Goal: Task Accomplishment & Management: Use online tool/utility

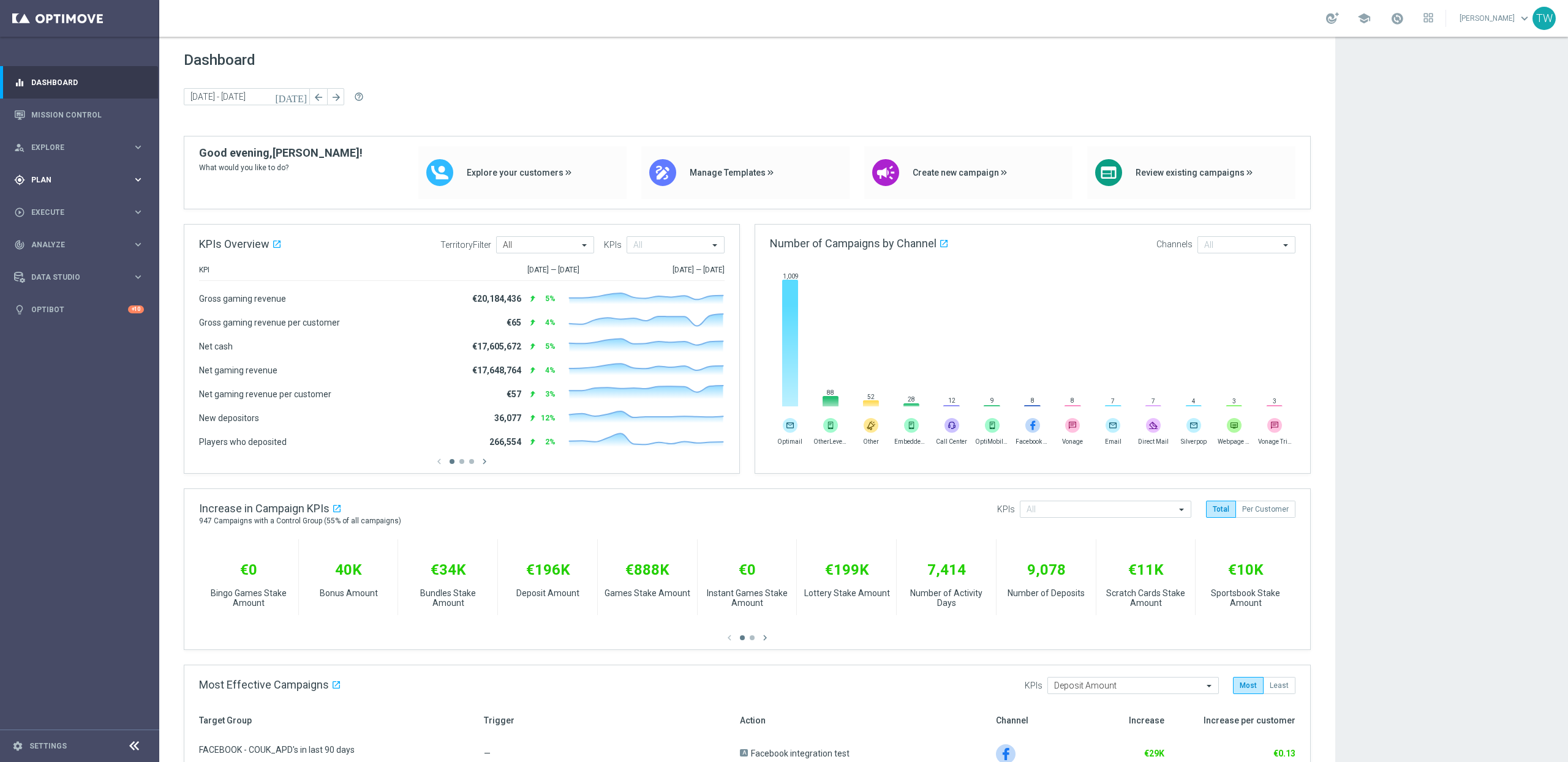
click at [102, 178] on span "Plan" at bounding box center [82, 180] width 101 height 7
click at [71, 205] on link "Target Groups" at bounding box center [79, 205] width 95 height 10
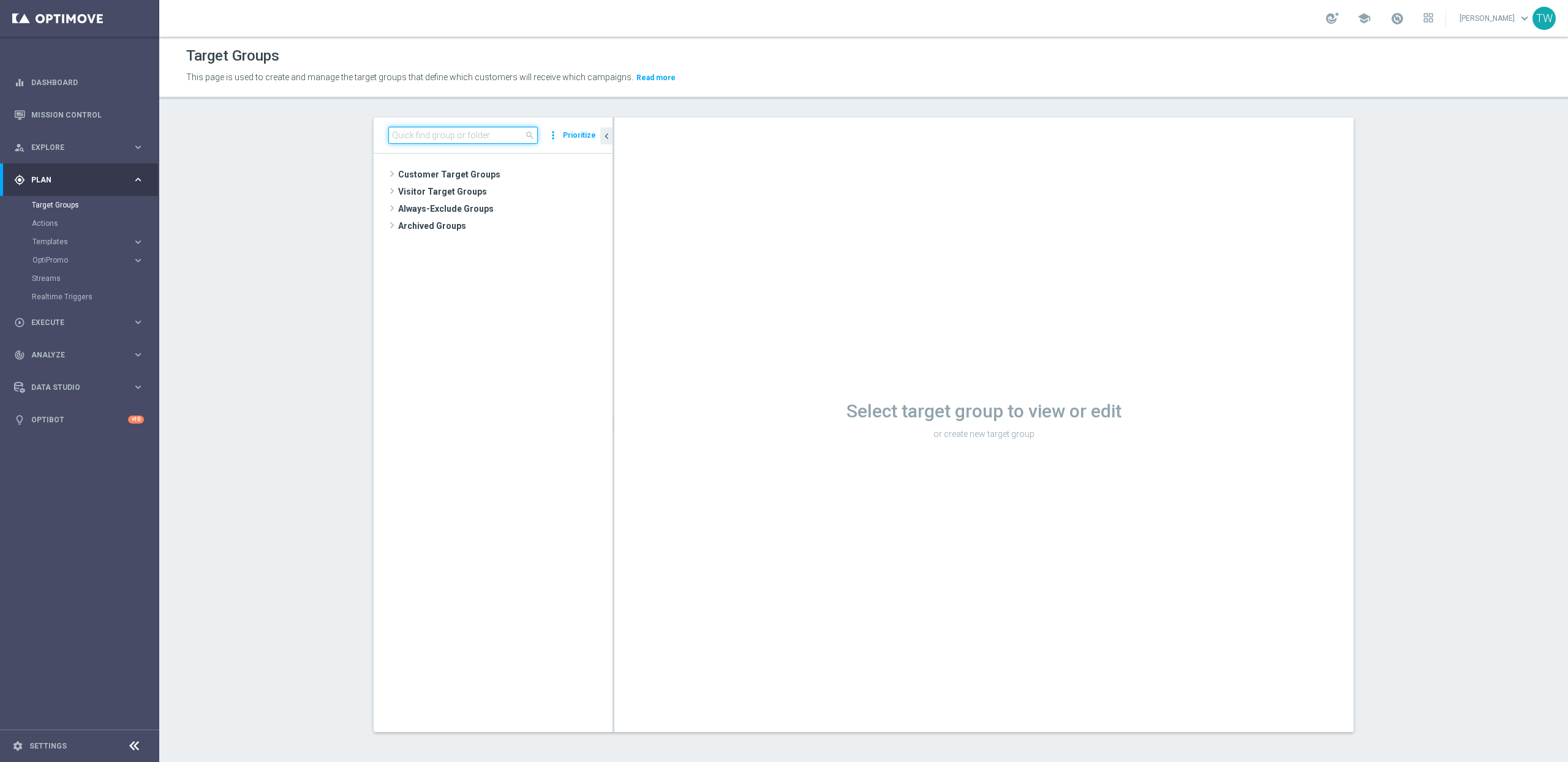
click at [439, 140] on input at bounding box center [463, 135] width 149 height 17
type input "250925"
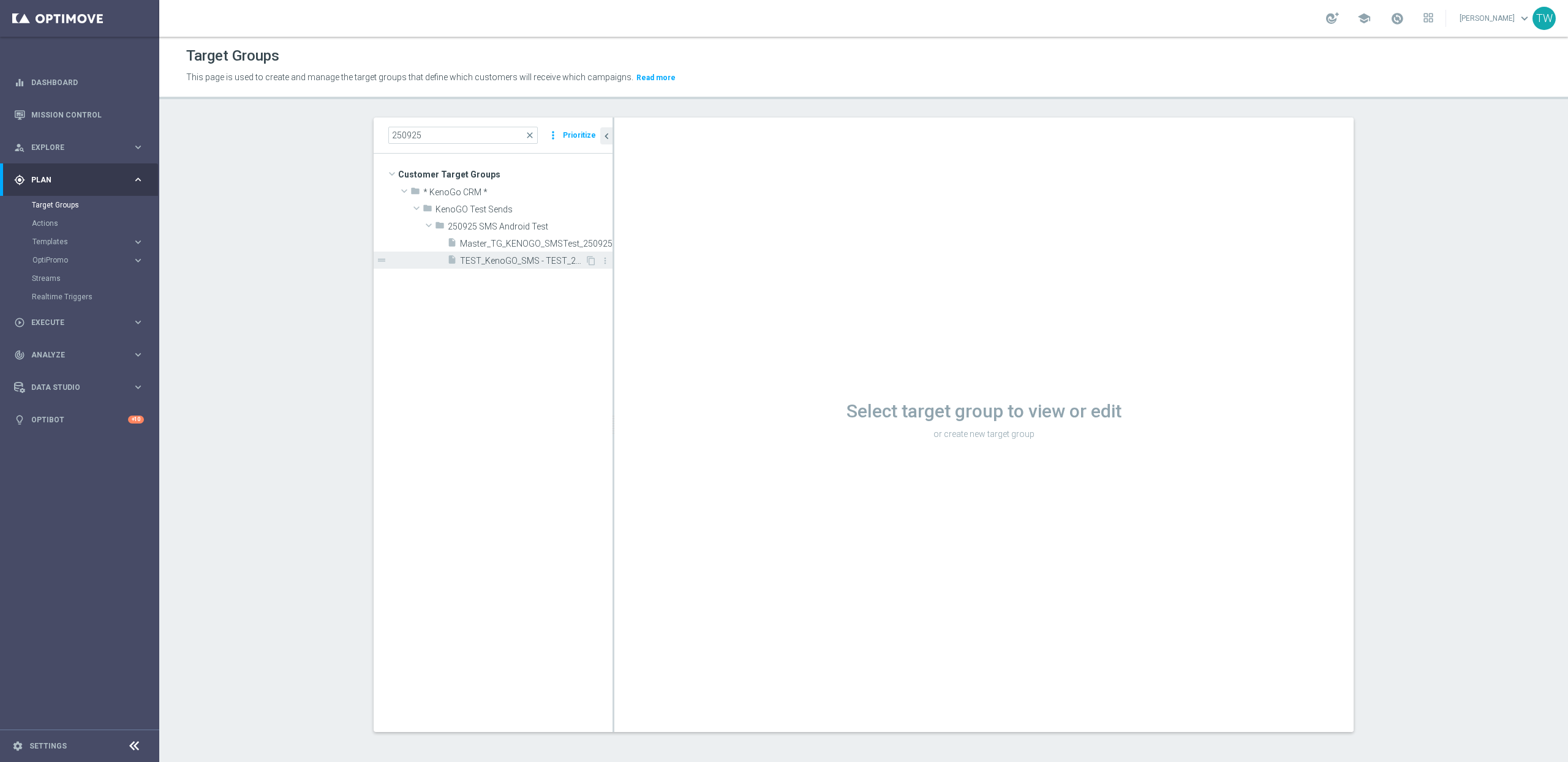
click at [492, 254] on div "insert_drive_file TEST_KenoGO_SMS - TEST_250925" at bounding box center [516, 260] width 138 height 17
click at [545, 247] on span "Master_TG_KENOGO_SMSTest_250925" at bounding box center [522, 244] width 125 height 10
click at [547, 239] on span "Master_TG_KENOGO_SMSTest_250925" at bounding box center [522, 244] width 125 height 10
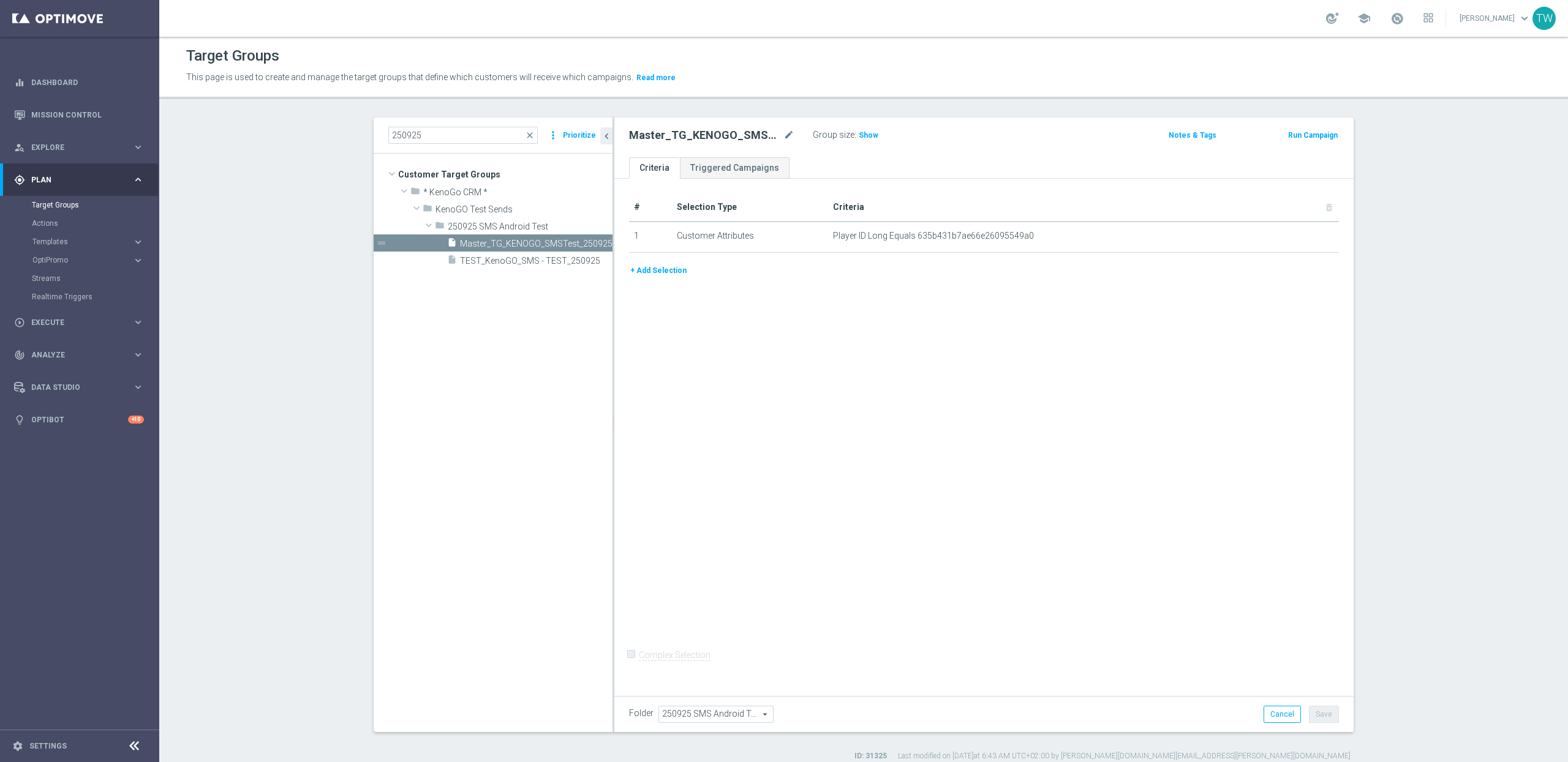
scroll to position [11, 0]
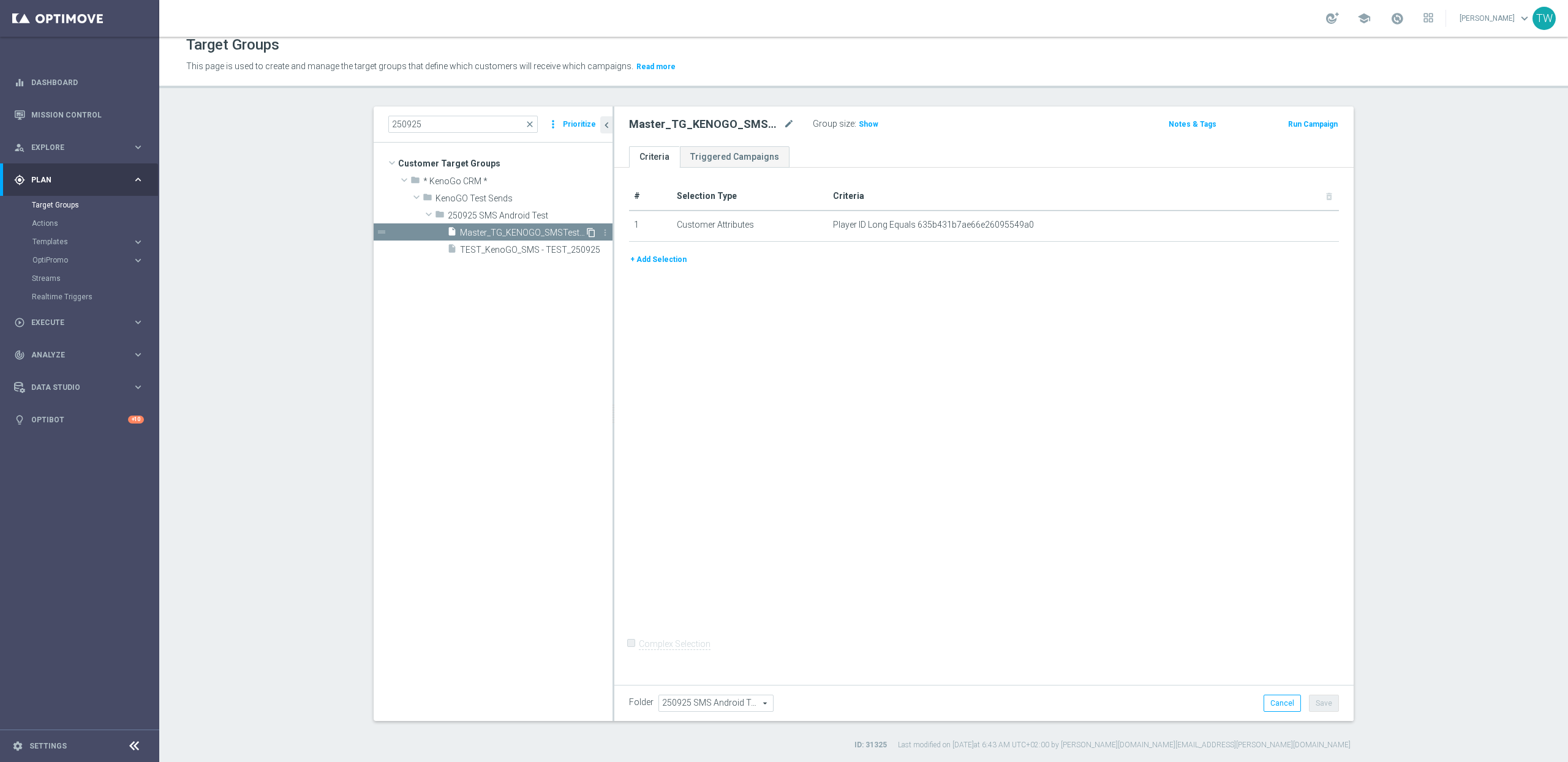
click at [595, 230] on icon "content_copy" at bounding box center [591, 232] width 10 height 10
click at [786, 128] on icon "mode_edit" at bounding box center [788, 124] width 11 height 15
click at [716, 123] on input "Master_TG_KENOGO_SMSTest_250925" at bounding box center [712, 125] width 165 height 17
type input "Master_TG_KENOGO_2SMSTest_250925"
click at [1294, 223] on icon "mode_edit" at bounding box center [1299, 225] width 10 height 10
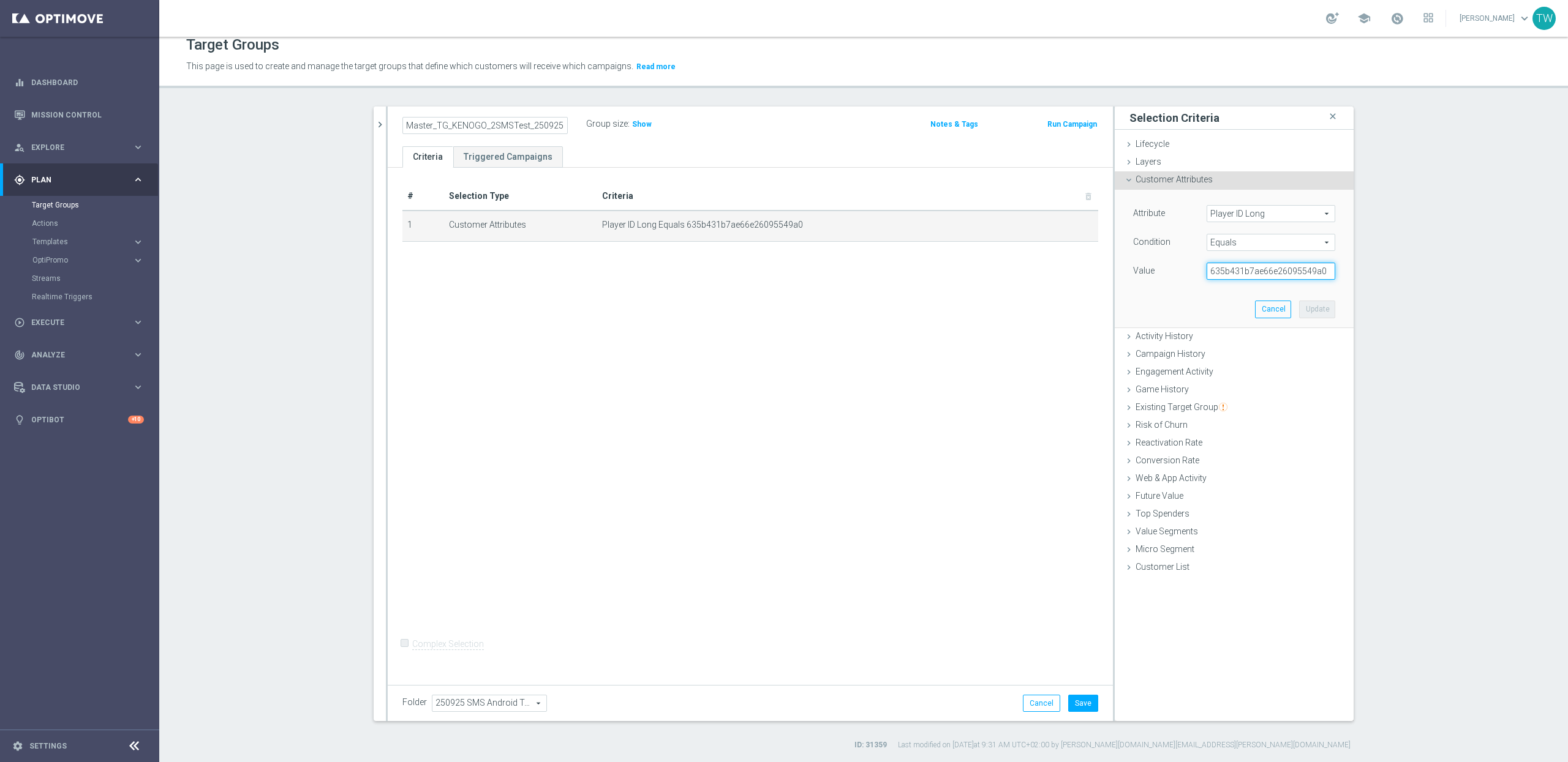
click at [1288, 273] on input "635b431b7ae66e26095549a0" at bounding box center [1270, 271] width 129 height 17
paste input "21117949"
paste input "65e5ef0ead528d24c5c60bcc"
type input "65e5ef0ead528d24c5c60bcc"
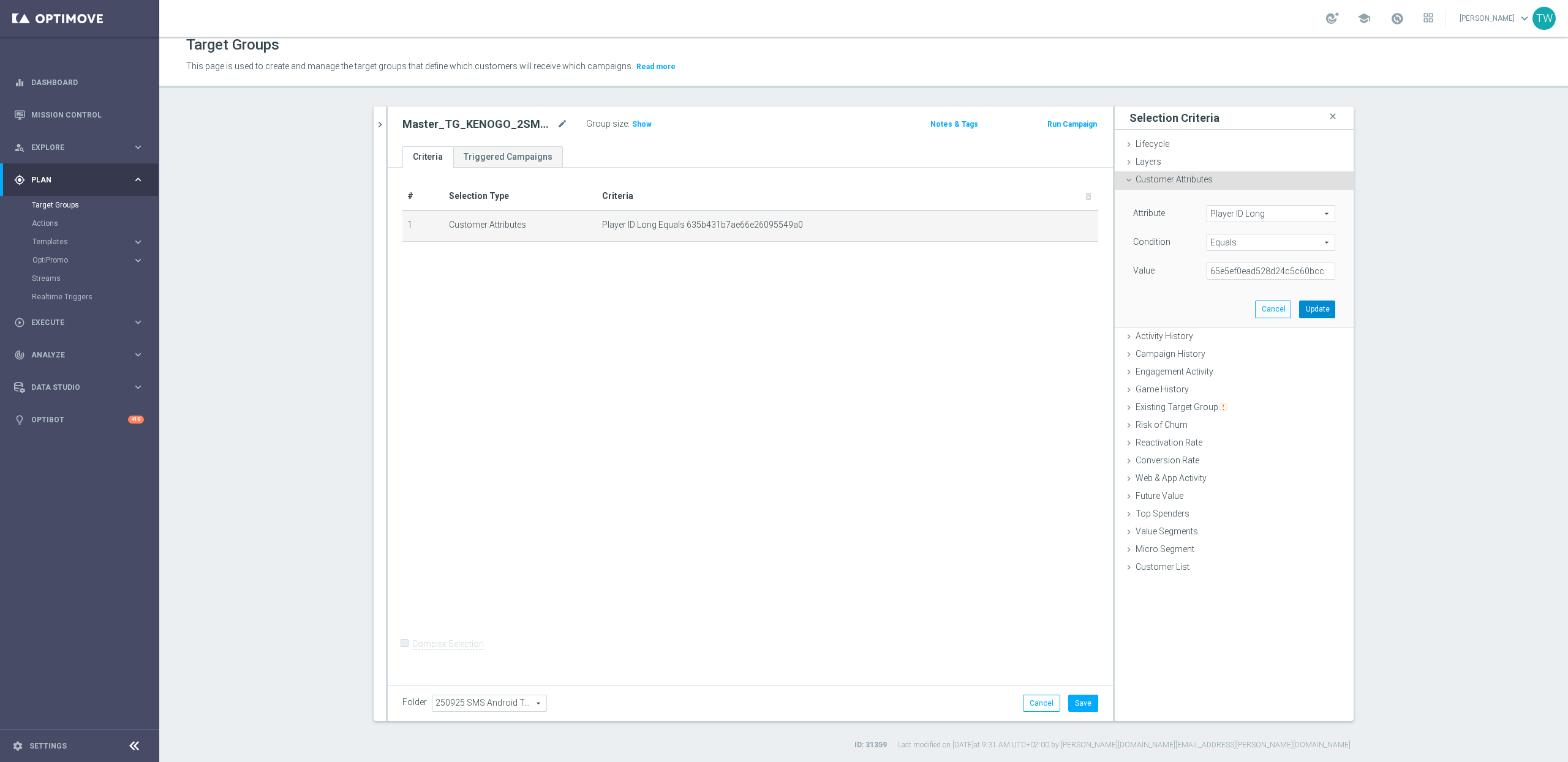
click at [1306, 305] on button "Update" at bounding box center [1317, 309] width 36 height 17
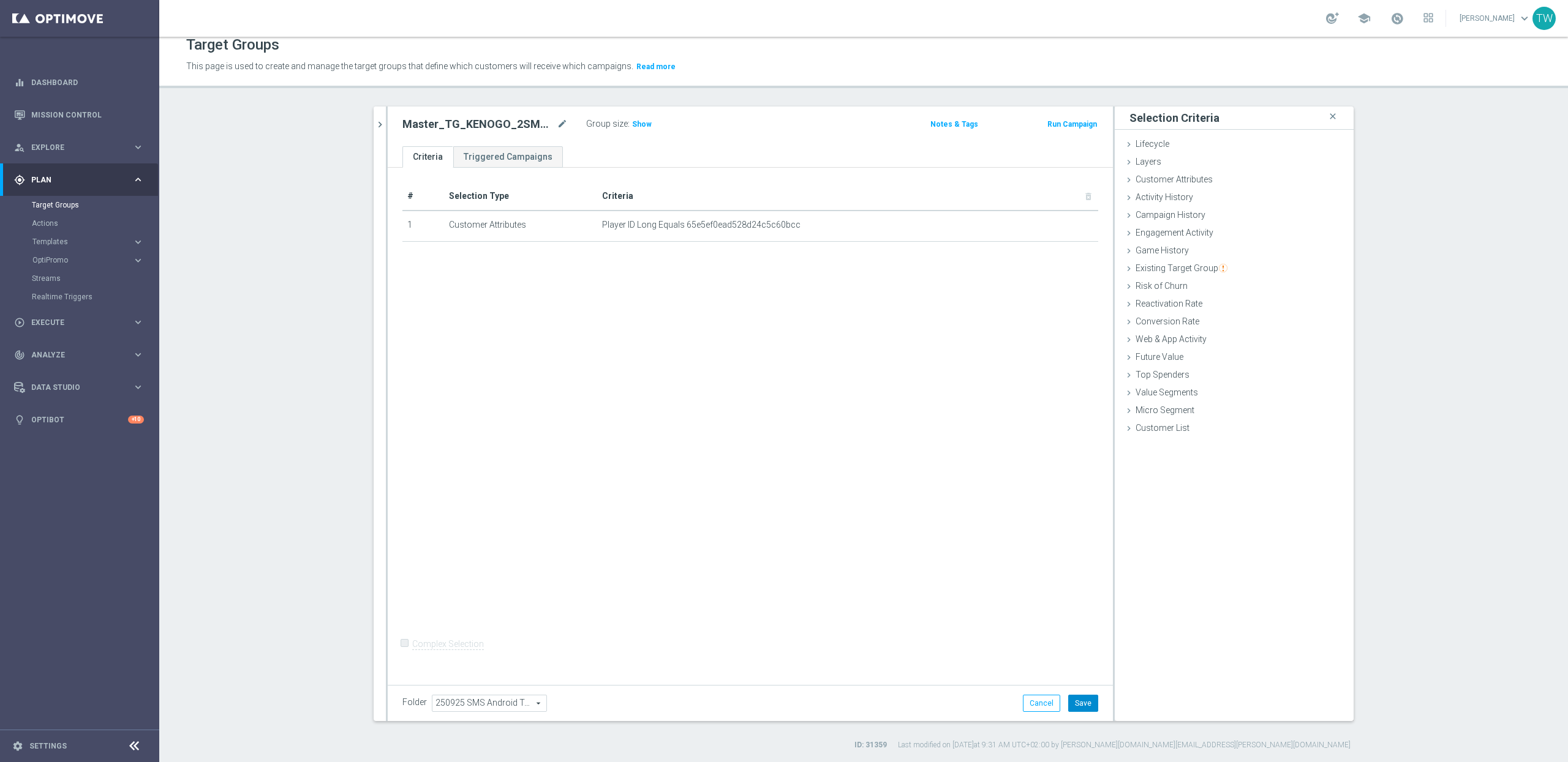
click at [1087, 634] on button "Save" at bounding box center [1083, 703] width 30 height 17
click at [1087, 125] on button "Run Campaign" at bounding box center [1071, 124] width 52 height 13
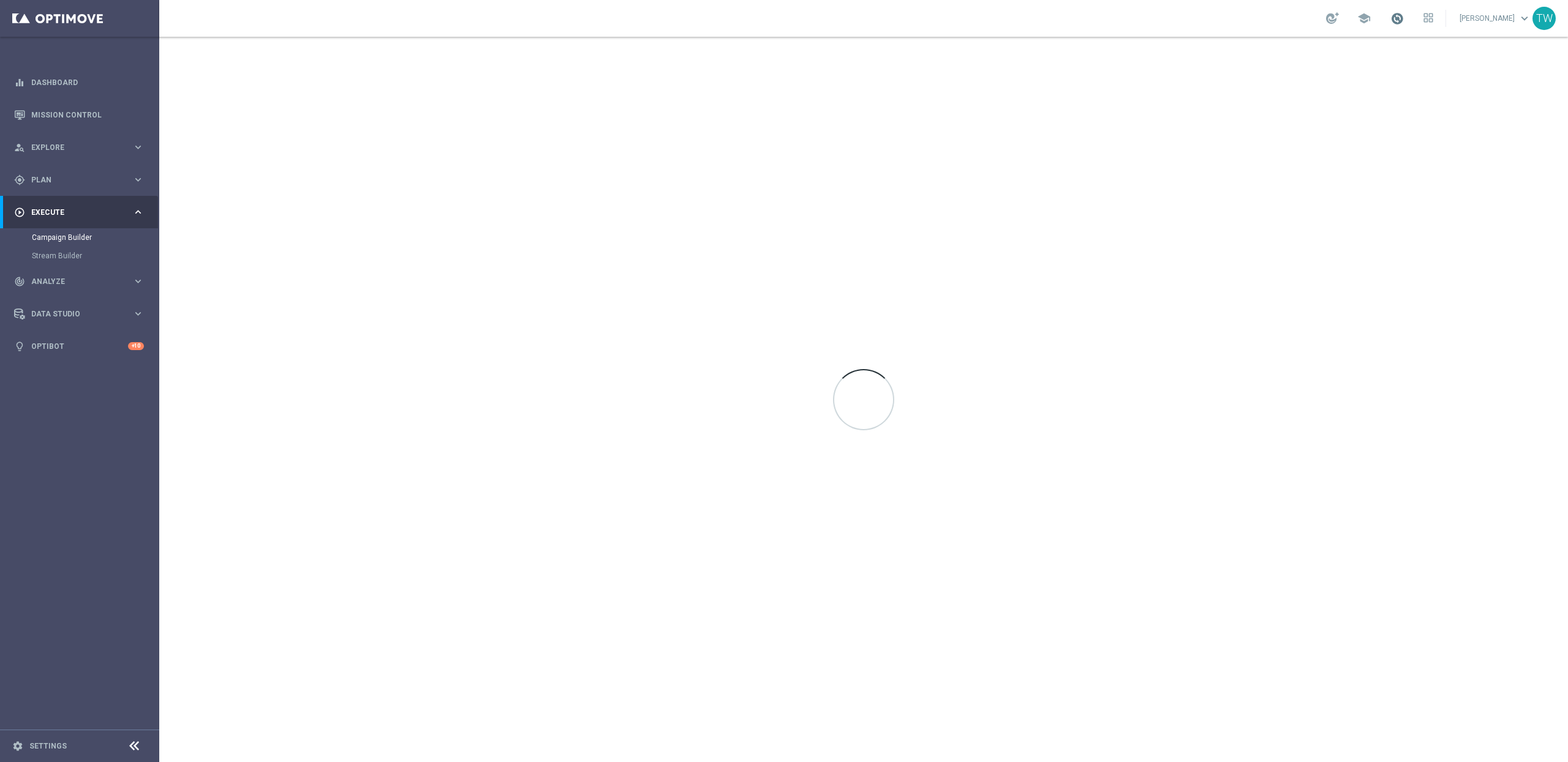
click at [1306, 20] on span at bounding box center [1396, 18] width 13 height 13
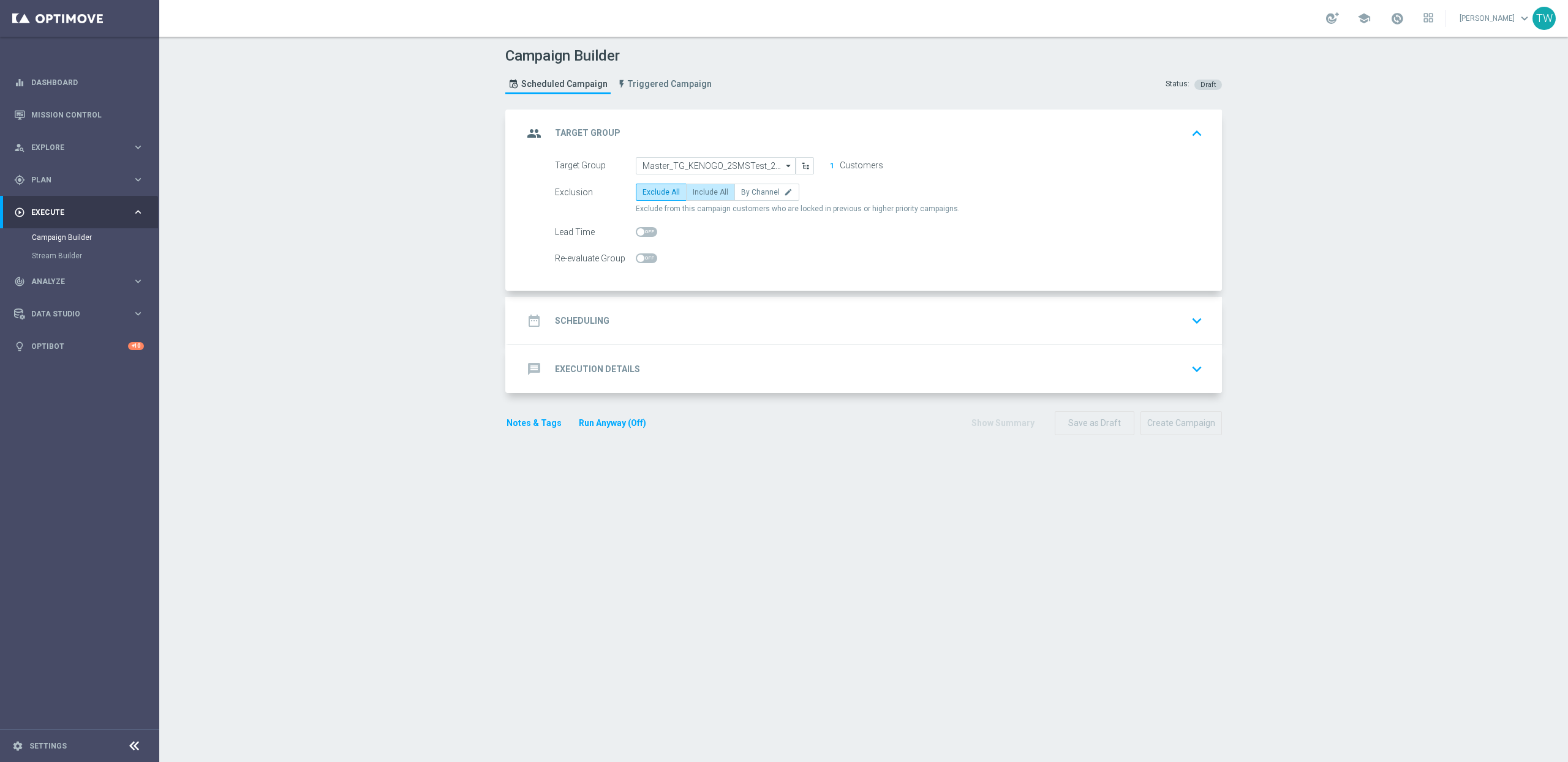
click at [713, 190] on span "Include All" at bounding box center [710, 192] width 35 height 8
click at [701, 191] on input "Include All" at bounding box center [696, 194] width 8 height 8
radio input "true"
click at [724, 326] on div "date_range Scheduling keyboard_arrow_down" at bounding box center [865, 321] width 684 height 23
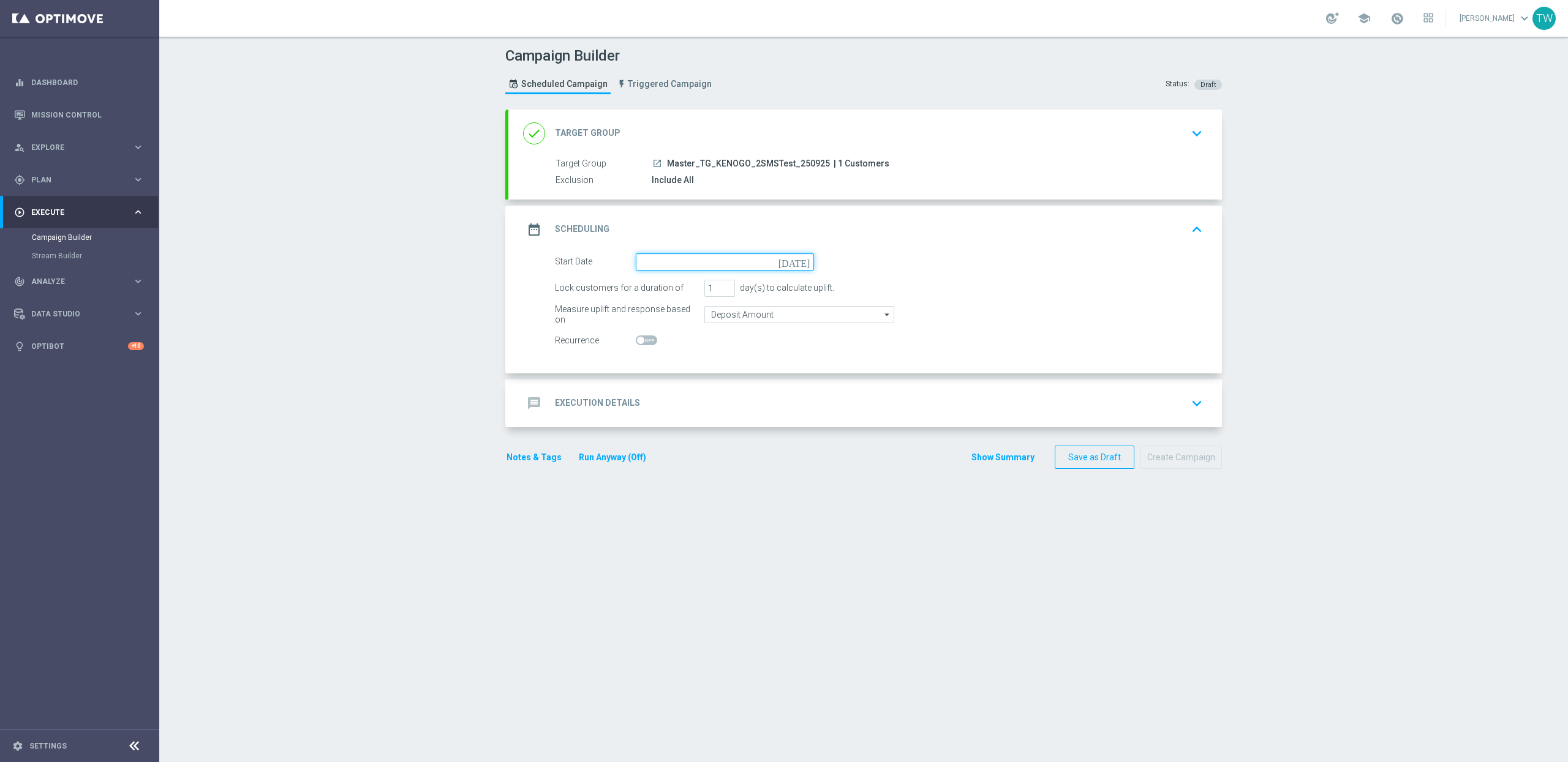
click at [671, 267] on input at bounding box center [724, 262] width 178 height 17
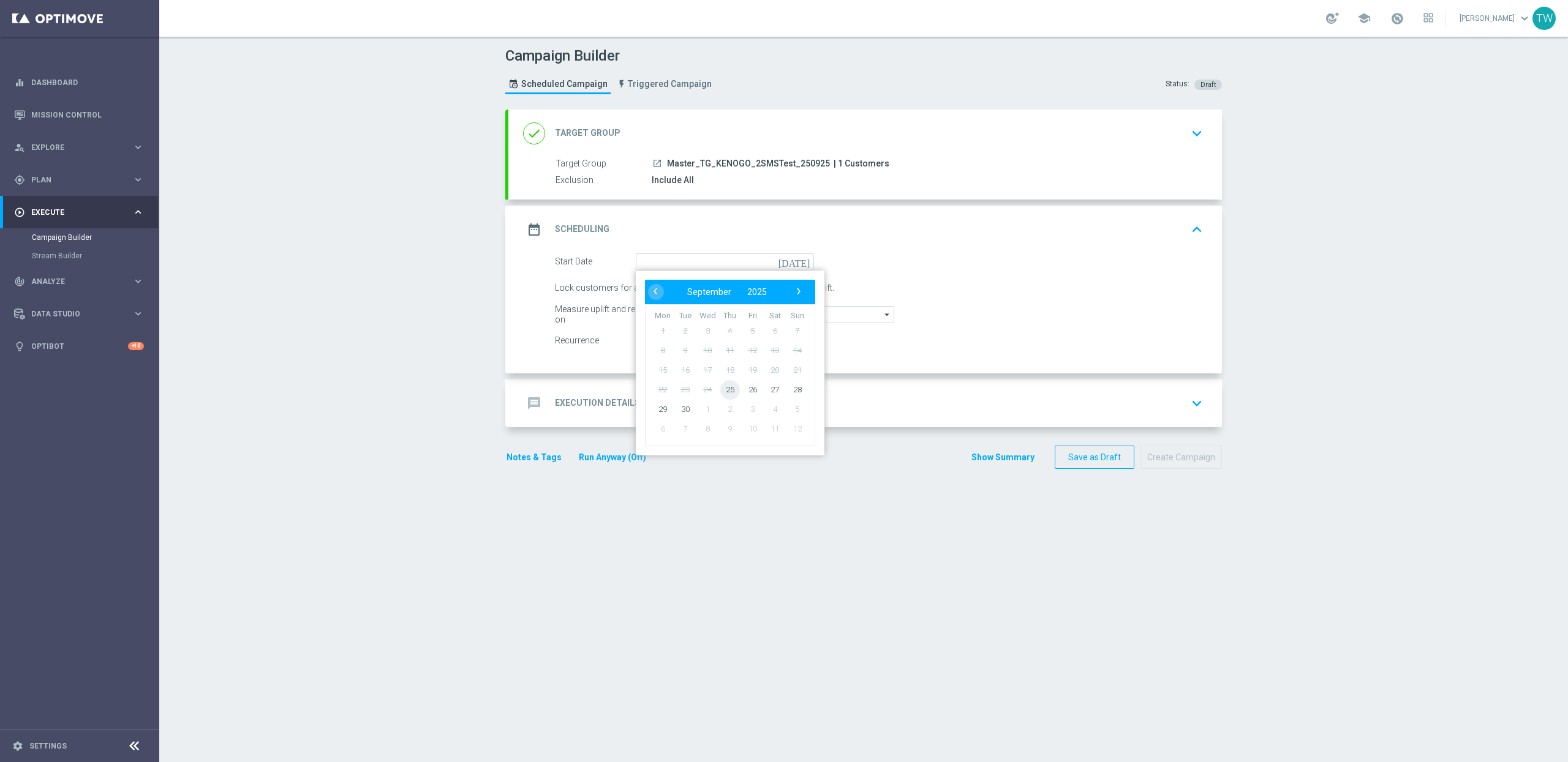
click at [724, 391] on span "25" at bounding box center [730, 389] width 20 height 20
type input "[DATE]"
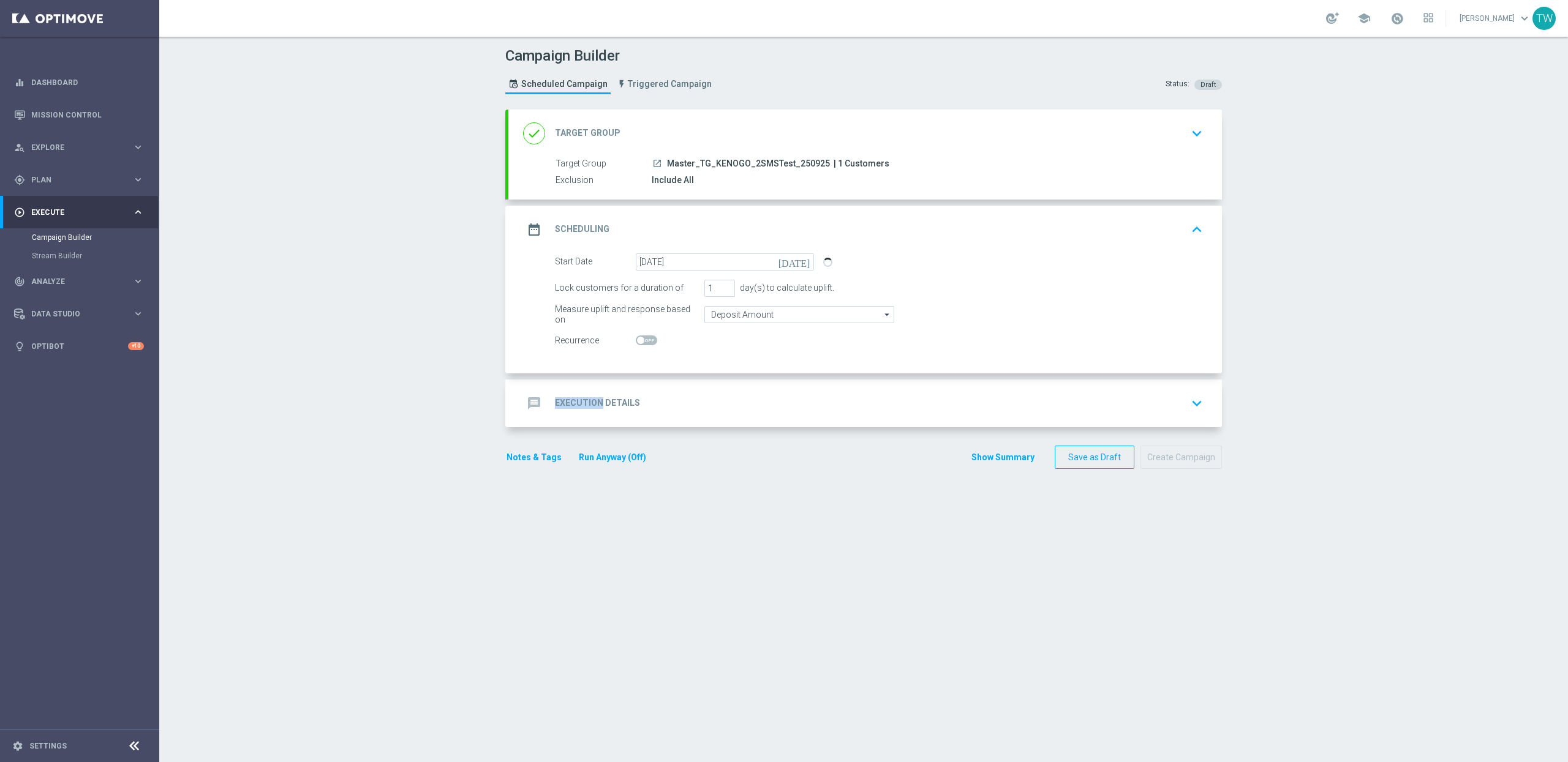
click at [723, 392] on div "message Execution Details keyboard_arrow_down" at bounding box center [865, 403] width 684 height 23
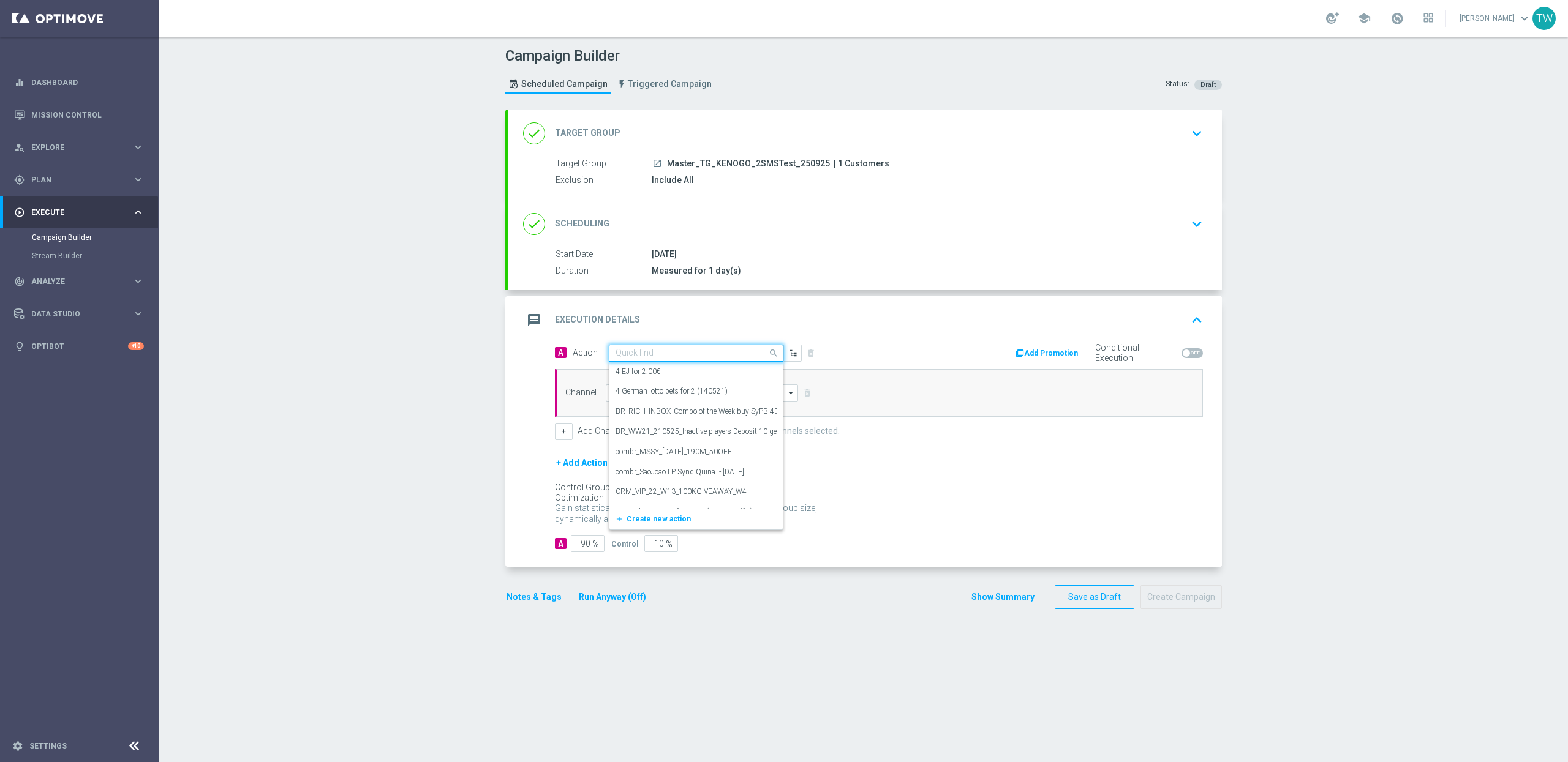
click at [644, 357] on input "text" at bounding box center [684, 353] width 136 height 10
type input "kenogo tes"
click at [641, 370] on label "KenoGO TEST" at bounding box center [639, 374] width 46 height 10
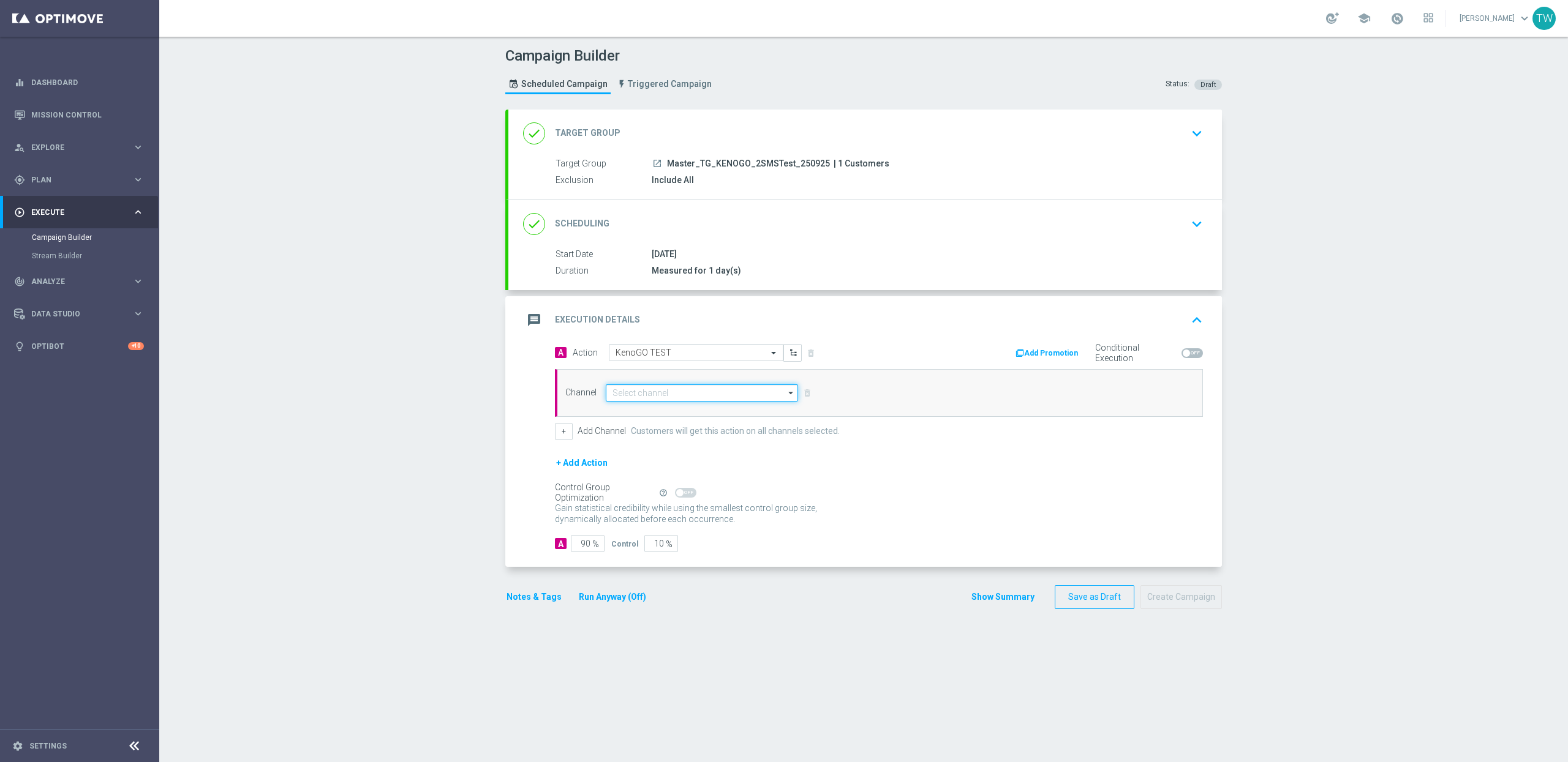
click at [653, 389] on input at bounding box center [701, 393] width 192 height 17
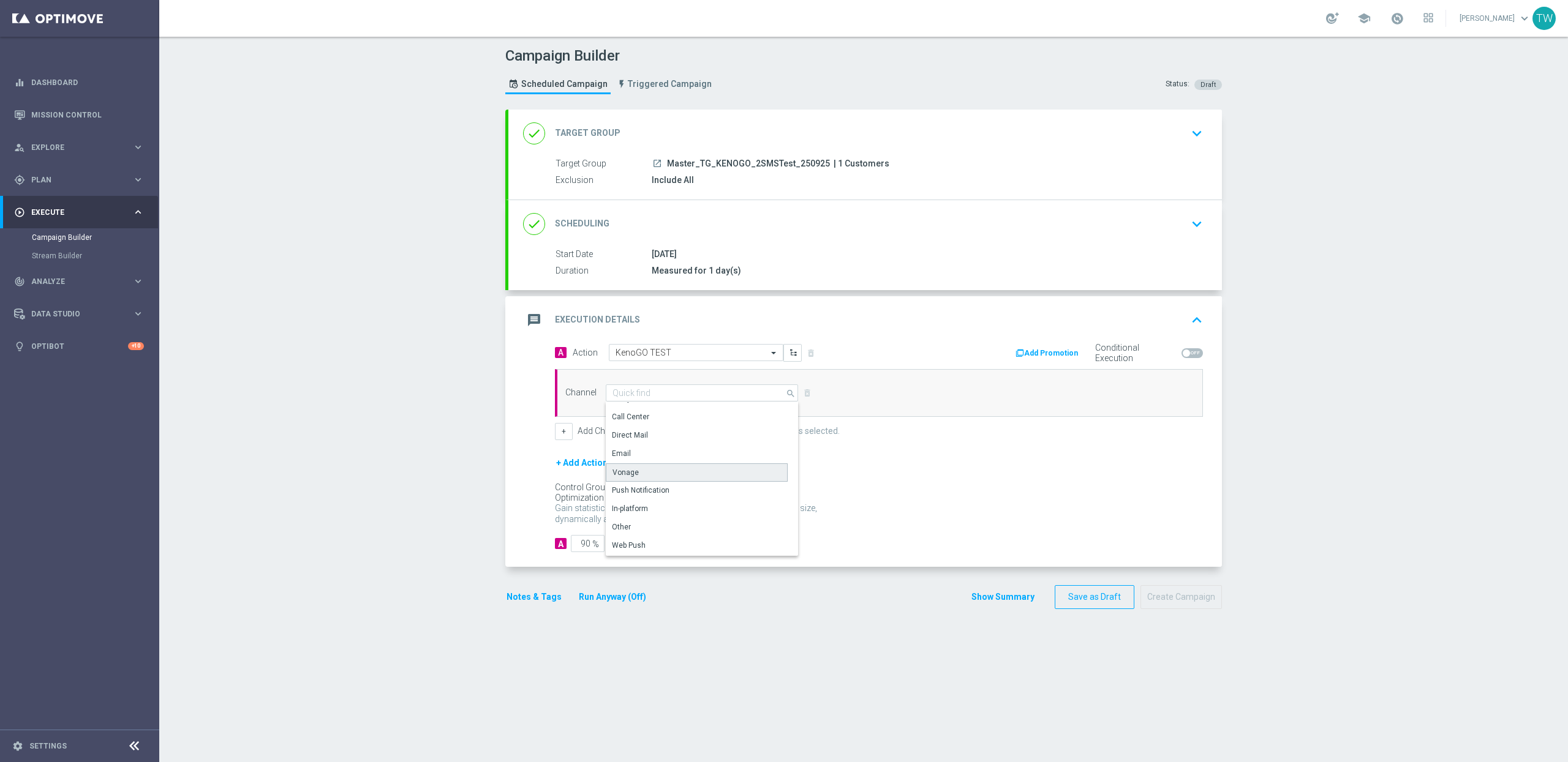
click at [682, 473] on div "Vonage" at bounding box center [696, 472] width 182 height 19
type input "Vonage"
drag, startPoint x: 646, startPoint y: 546, endPoint x: 715, endPoint y: 543, distance: 69.1
click at [715, 543] on form "A Action Select action KenoGO TEST delete_forever Add Promotion Conditional Exe…" at bounding box center [879, 448] width 648 height 209
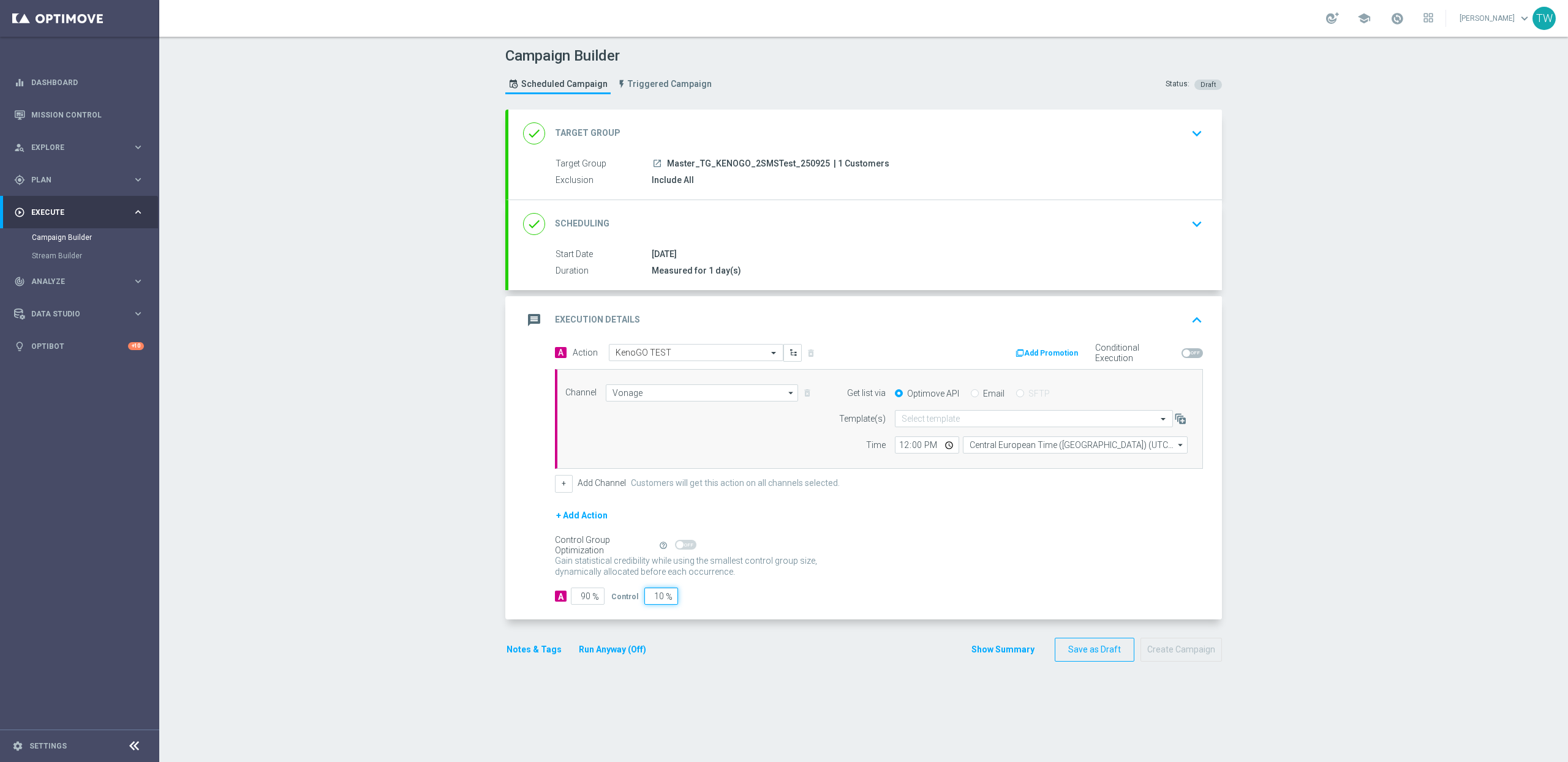
type input "0"
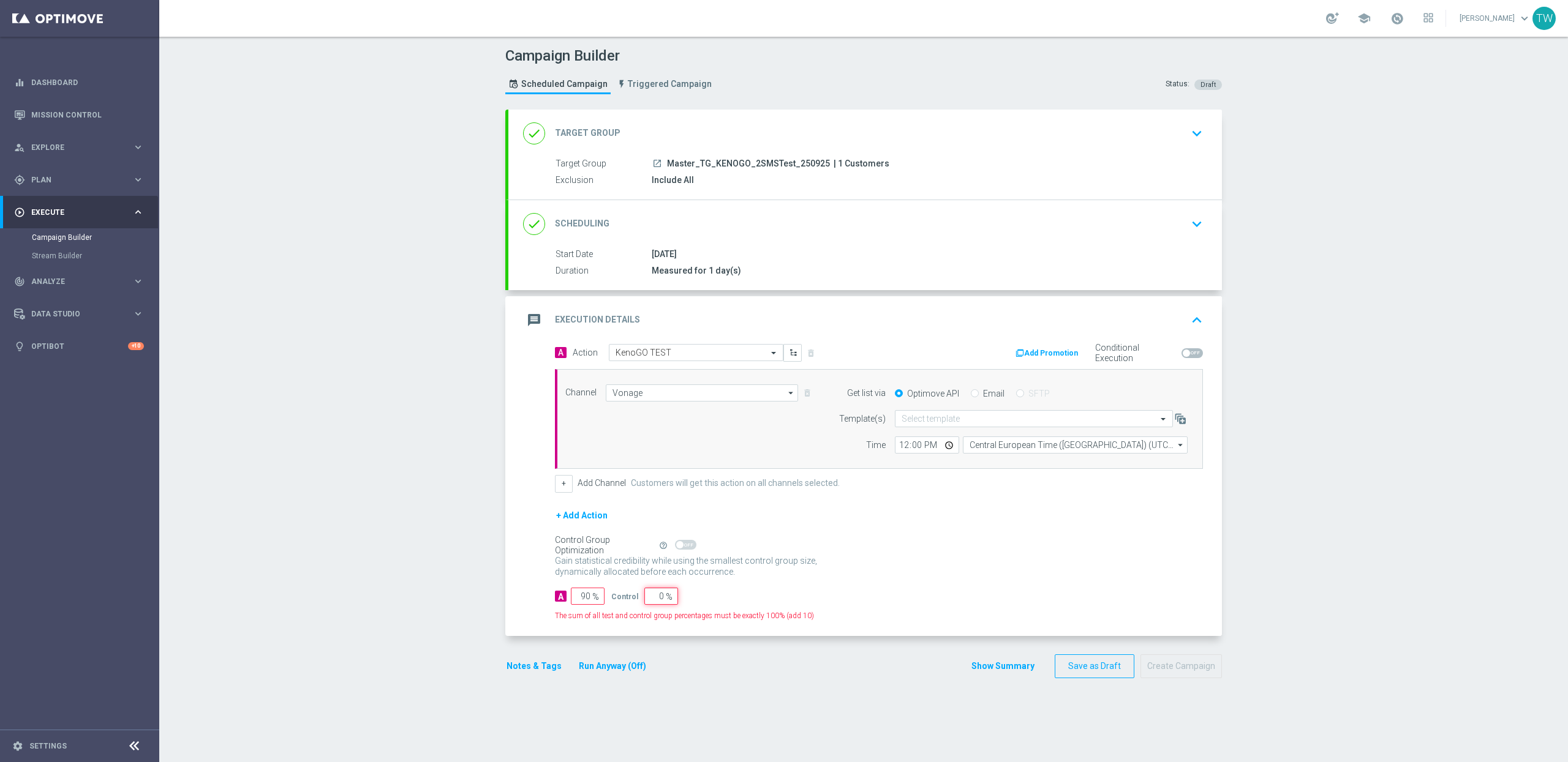
type input "100"
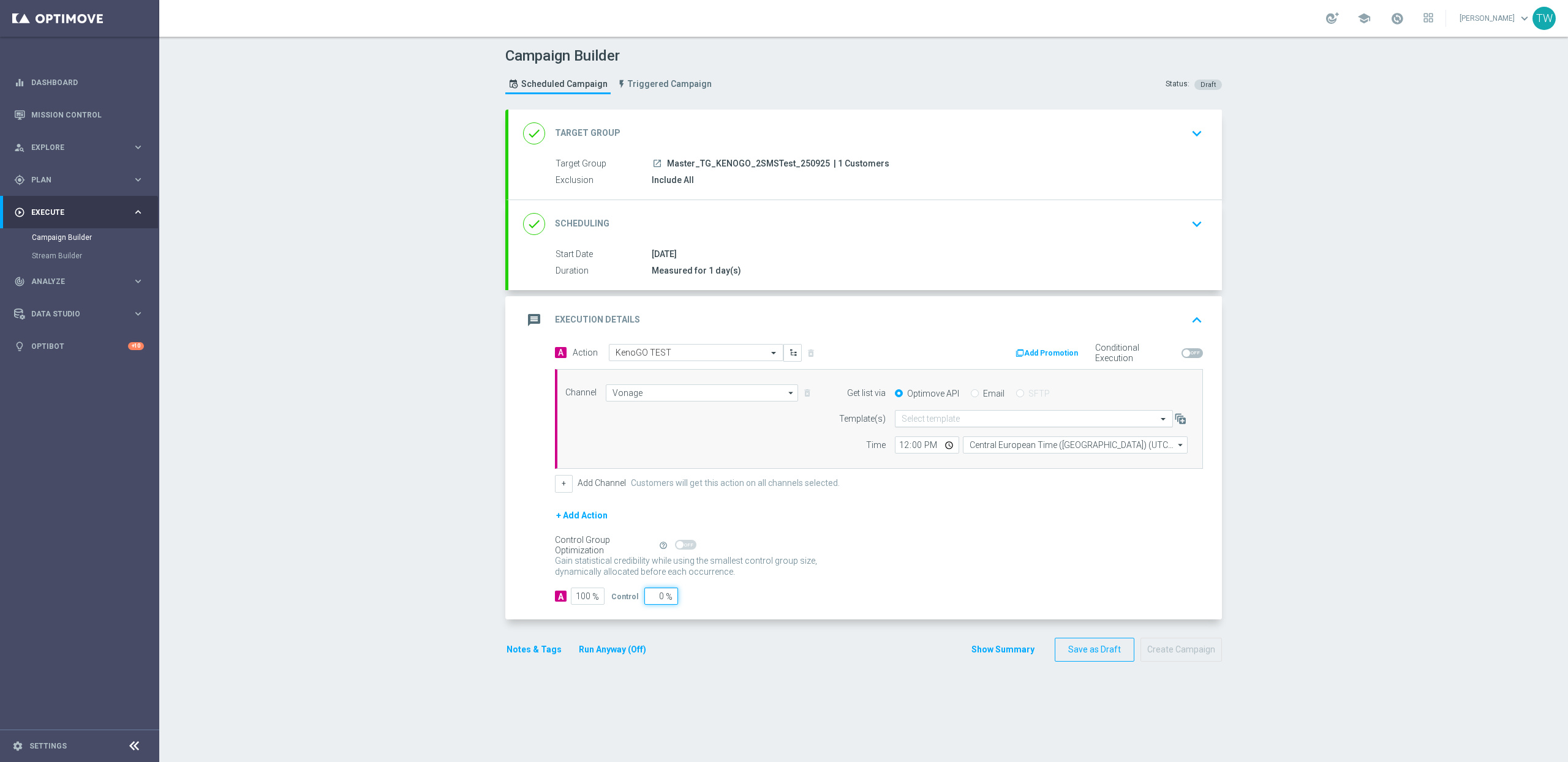
type input "0"
click at [917, 424] on input "text" at bounding box center [1021, 419] width 240 height 10
click at [916, 431] on div "AU_SMS_KenoGO_250925_TEST" at bounding box center [1034, 438] width 264 height 20
type input "250925"
click at [909, 446] on input "12:00" at bounding box center [927, 445] width 64 height 17
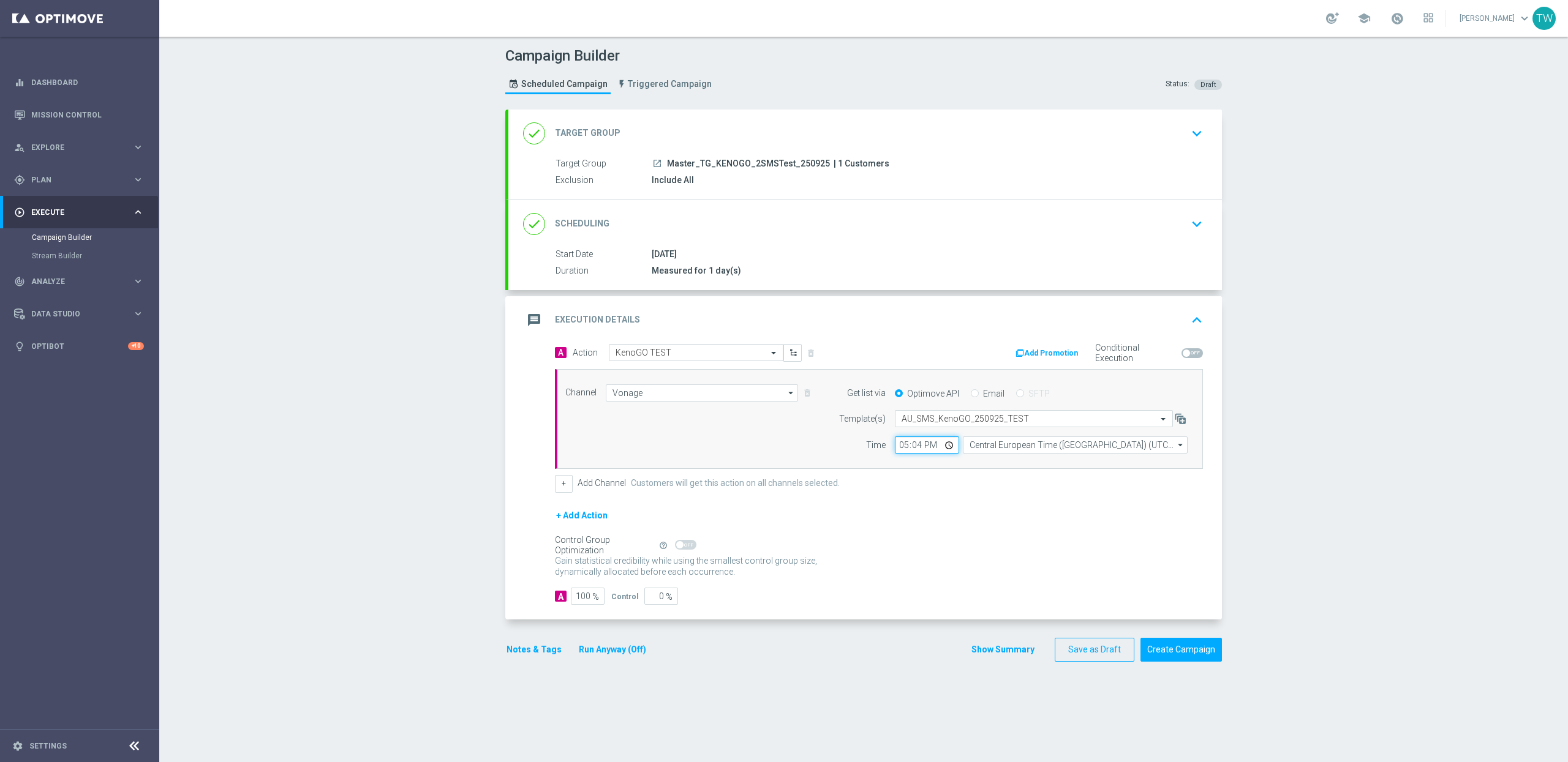
type input "17:45"
click at [998, 447] on input "Central European Time ([GEOGRAPHIC_DATA]) (UTC +02:00)" at bounding box center [1075, 445] width 225 height 17
click at [988, 463] on div "Eastern Australia Time ([GEOGRAPHIC_DATA]) (UTC +10:00)" at bounding box center [1070, 463] width 201 height 11
type input "Eastern Australia Time ([GEOGRAPHIC_DATA]) (UTC +10:00)"
click at [916, 447] on input "17:45" at bounding box center [927, 445] width 64 height 17
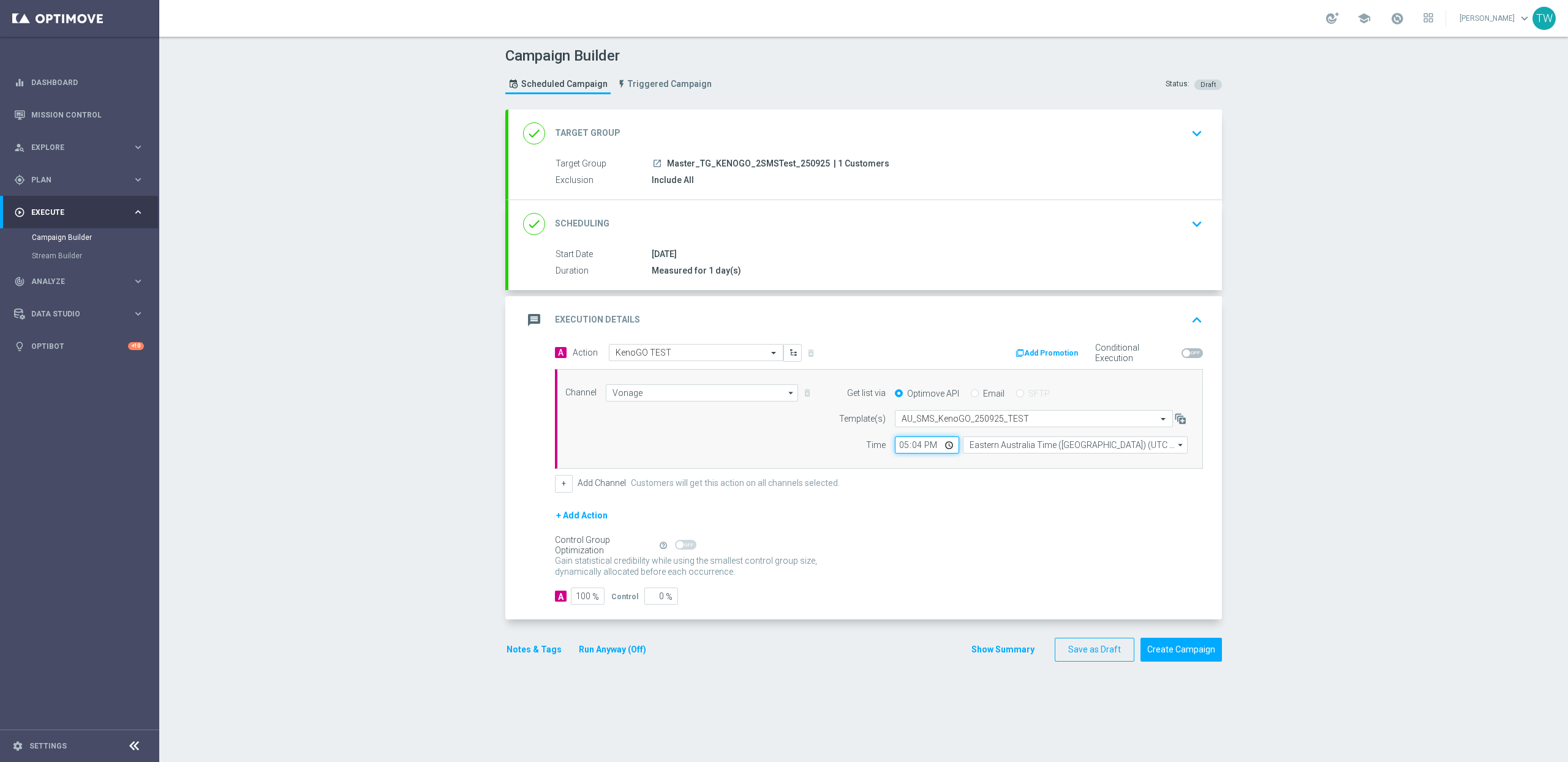
type input "17:40"
click at [921, 472] on div "A Action Select action KenoGO TEST delete_forever Add Promotion Conditional Exe…" at bounding box center [879, 418] width 666 height 149
click at [1172, 634] on button "Create Campaign" at bounding box center [1181, 649] width 81 height 24
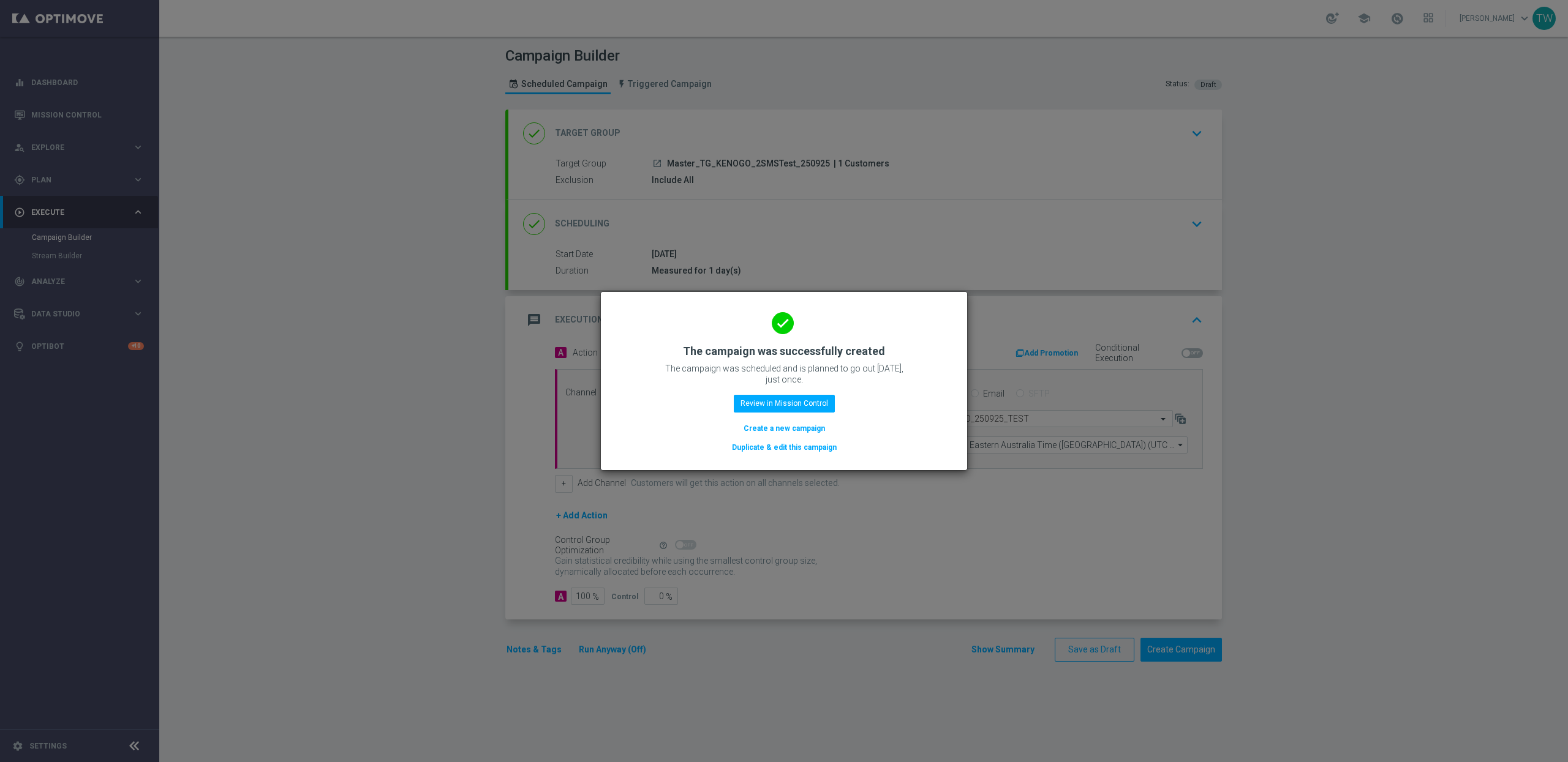
click at [795, 448] on button "Duplicate & edit this campaign" at bounding box center [784, 447] width 107 height 13
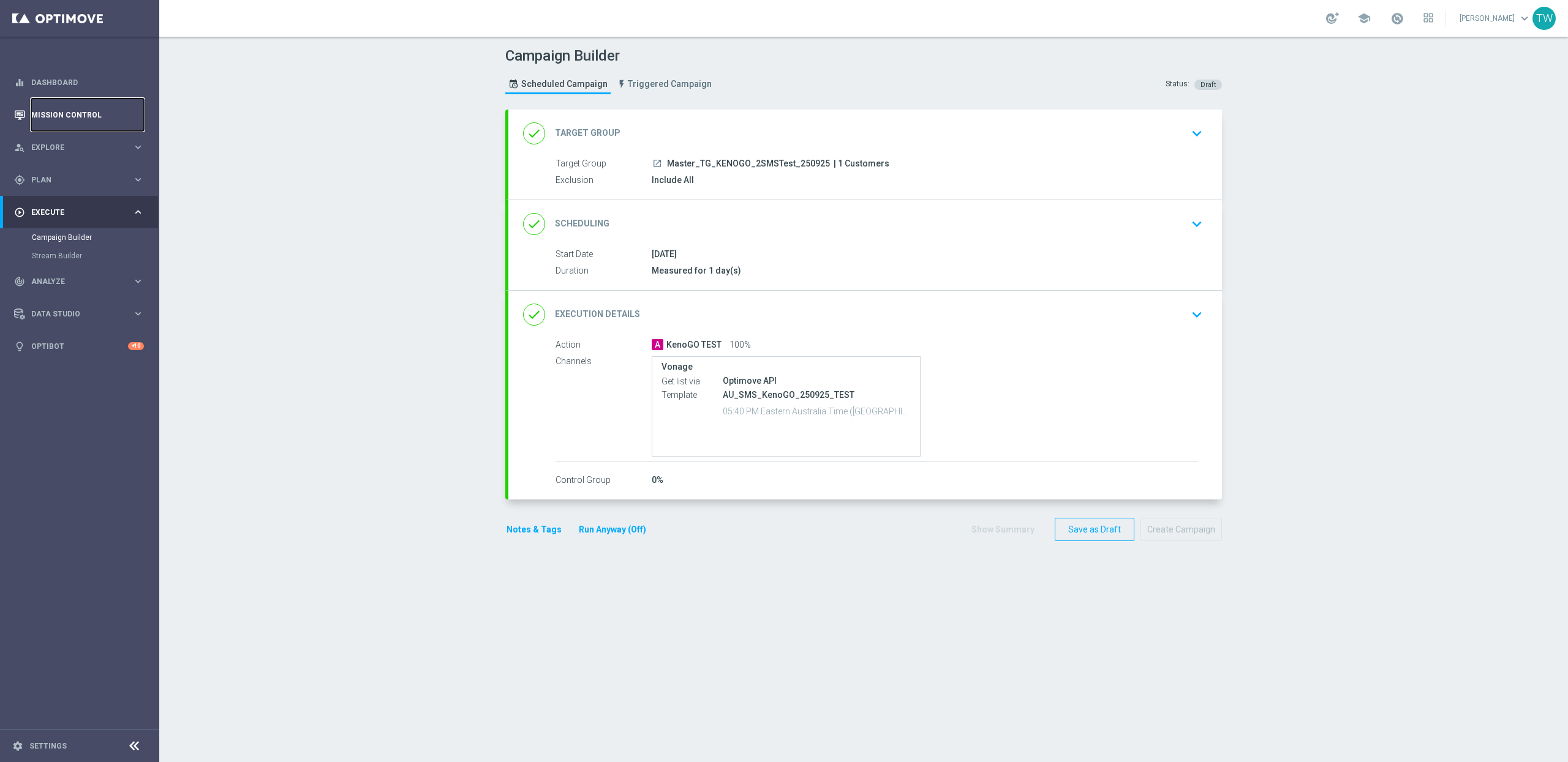
click at [93, 100] on link "Mission Control" at bounding box center [88, 115] width 113 height 33
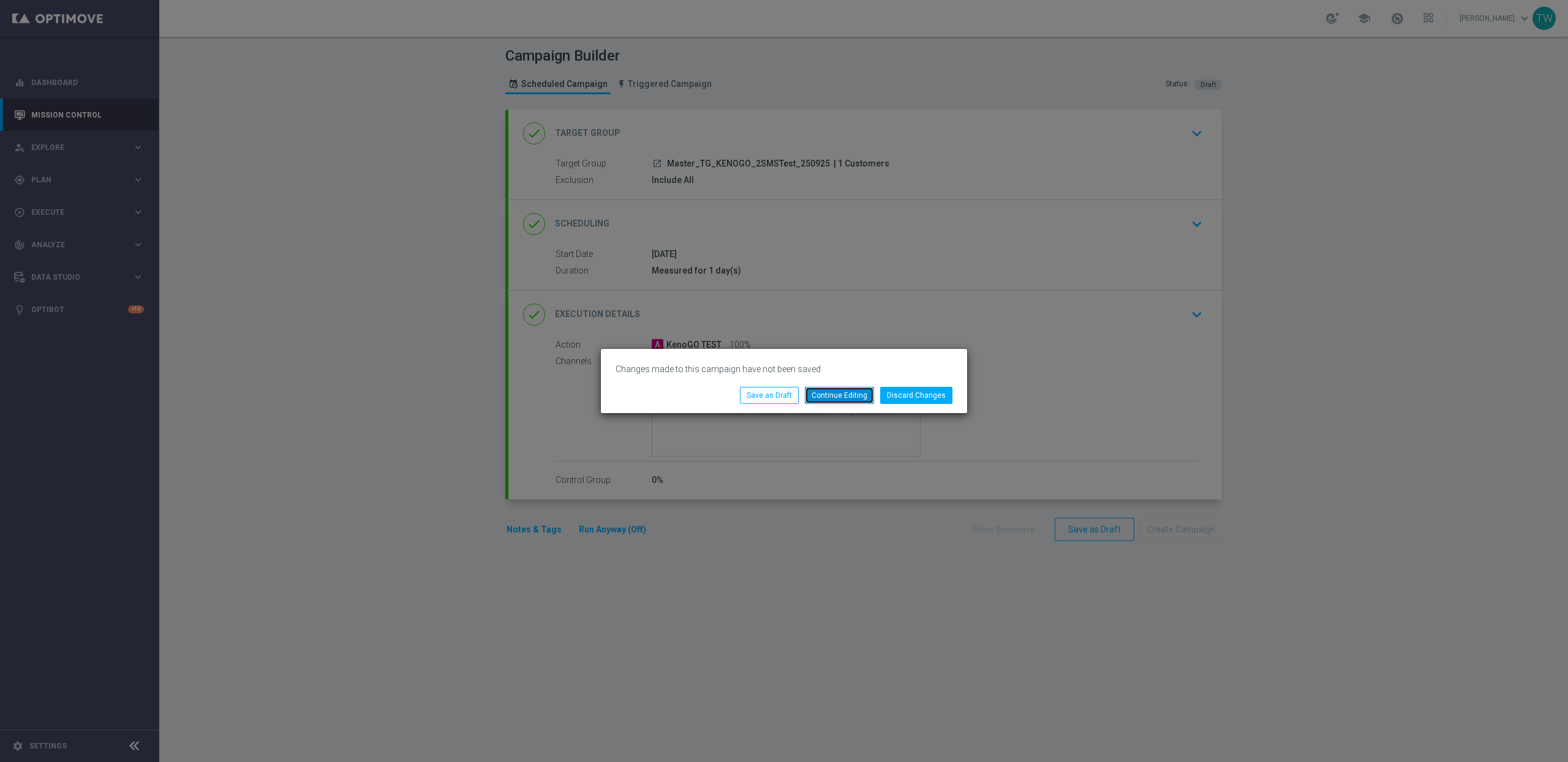
click at [868, 402] on button "Continue Editing" at bounding box center [839, 395] width 69 height 17
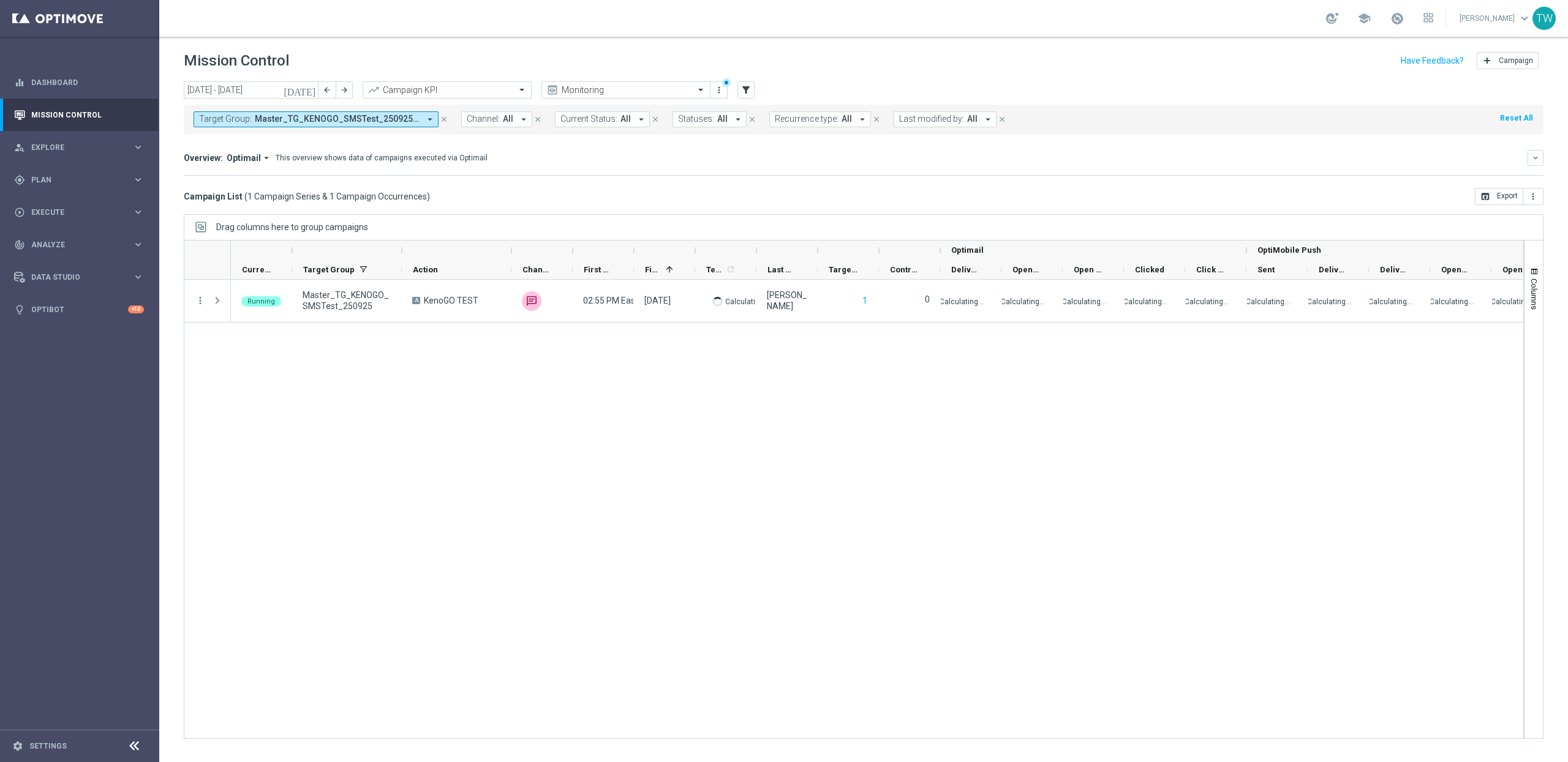
click at [317, 121] on span "Master_TG_KENOGO_SMSTest_250925, TEST_KenoGO_SMS - TEST_250925" at bounding box center [337, 119] width 164 height 10
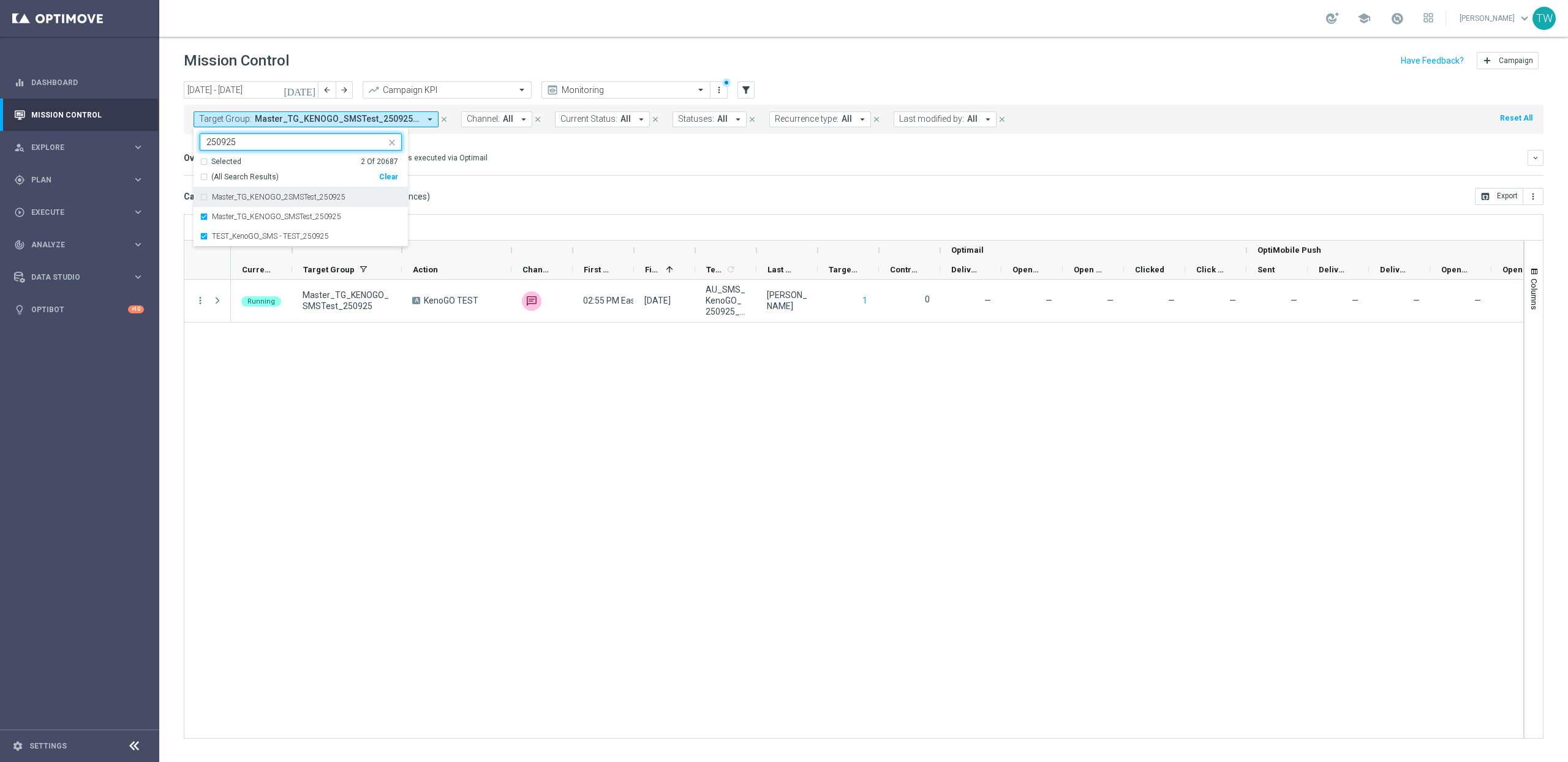
drag, startPoint x: 319, startPoint y: 199, endPoint x: 509, endPoint y: 159, distance: 194.2
click at [319, 199] on label "Master_TG_KENOGO_2SMSTest_250925" at bounding box center [278, 196] width 134 height 7
type input "250925"
click at [515, 157] on div "Overview: Optimail arrow_drop_down This overview shows data of campaigns execut…" at bounding box center [855, 157] width 1343 height 11
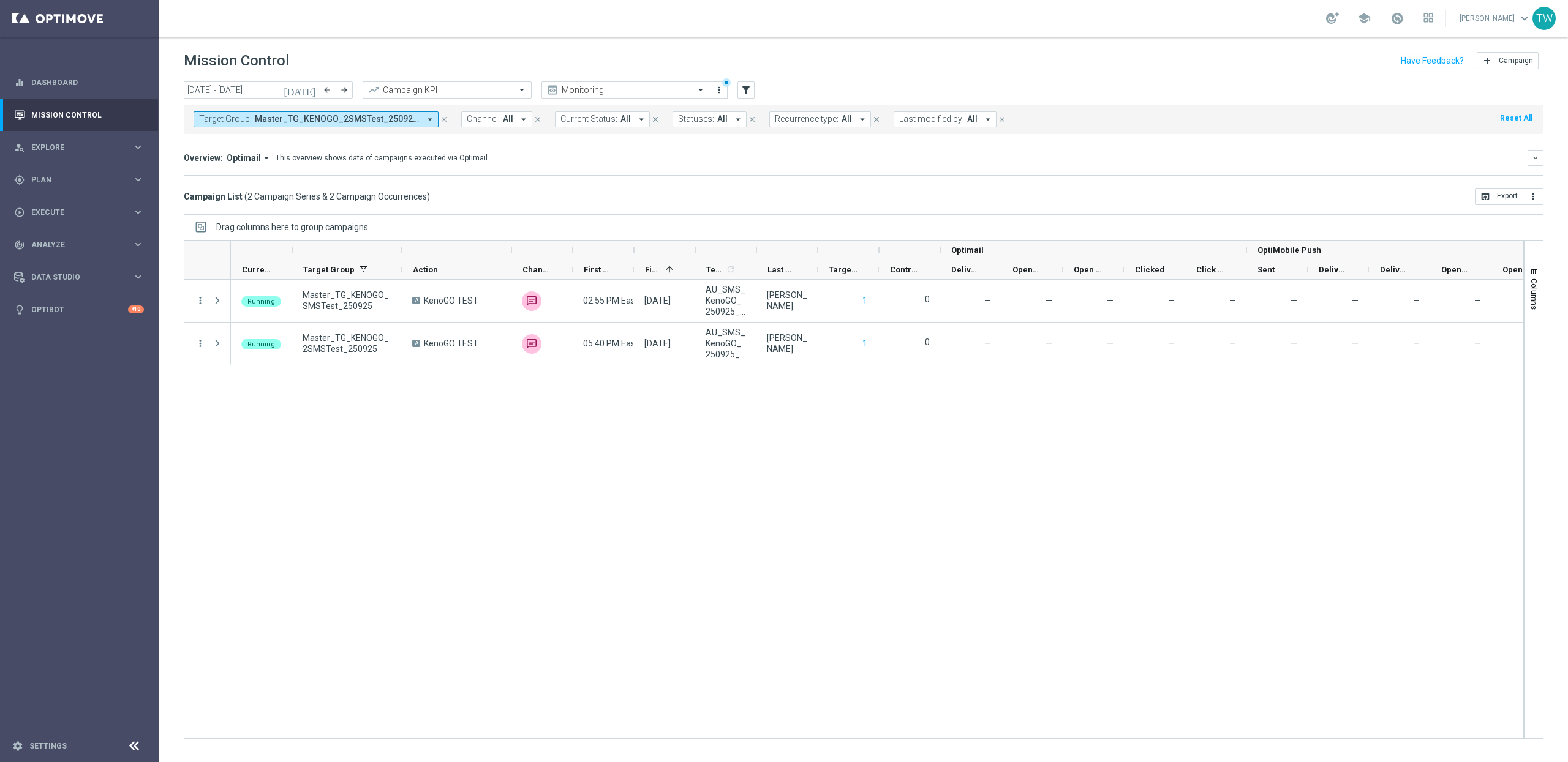
click at [754, 255] on div at bounding box center [756, 250] width 5 height 20
